Goal: Task Accomplishment & Management: Use online tool/utility

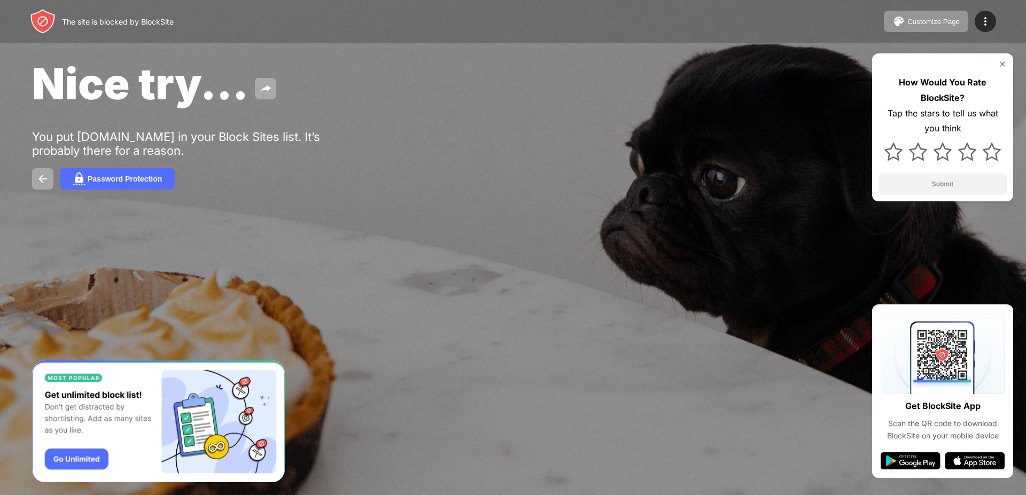
click at [1002, 61] on img at bounding box center [1002, 64] width 9 height 9
click at [1004, 66] on img at bounding box center [1002, 64] width 9 height 9
click at [744, 98] on div "Nice try..." at bounding box center [416, 84] width 769 height 52
